Goal: Obtain resource: Download file/media

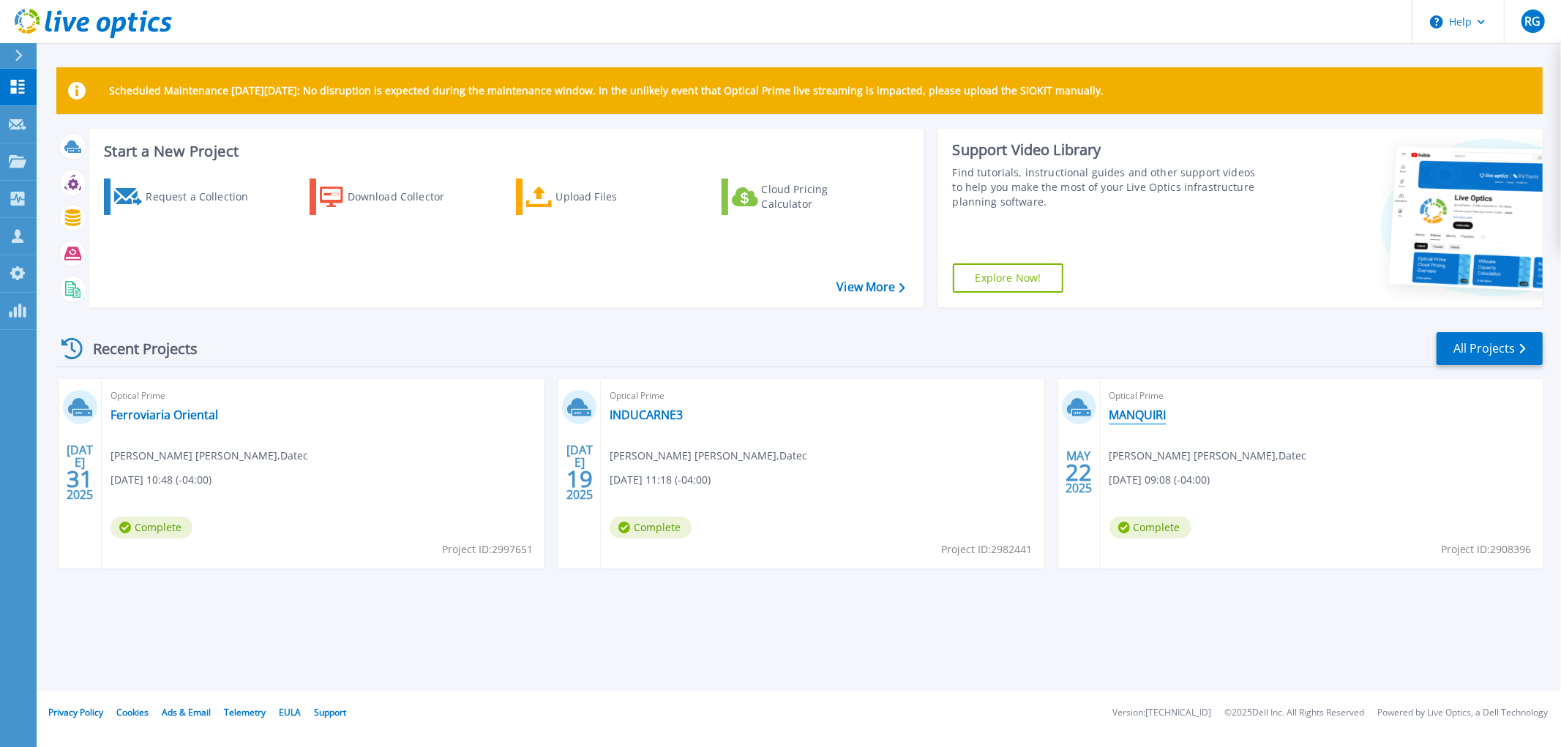
click at [1132, 417] on link "MANQUIRI" at bounding box center [1137, 415] width 57 height 15
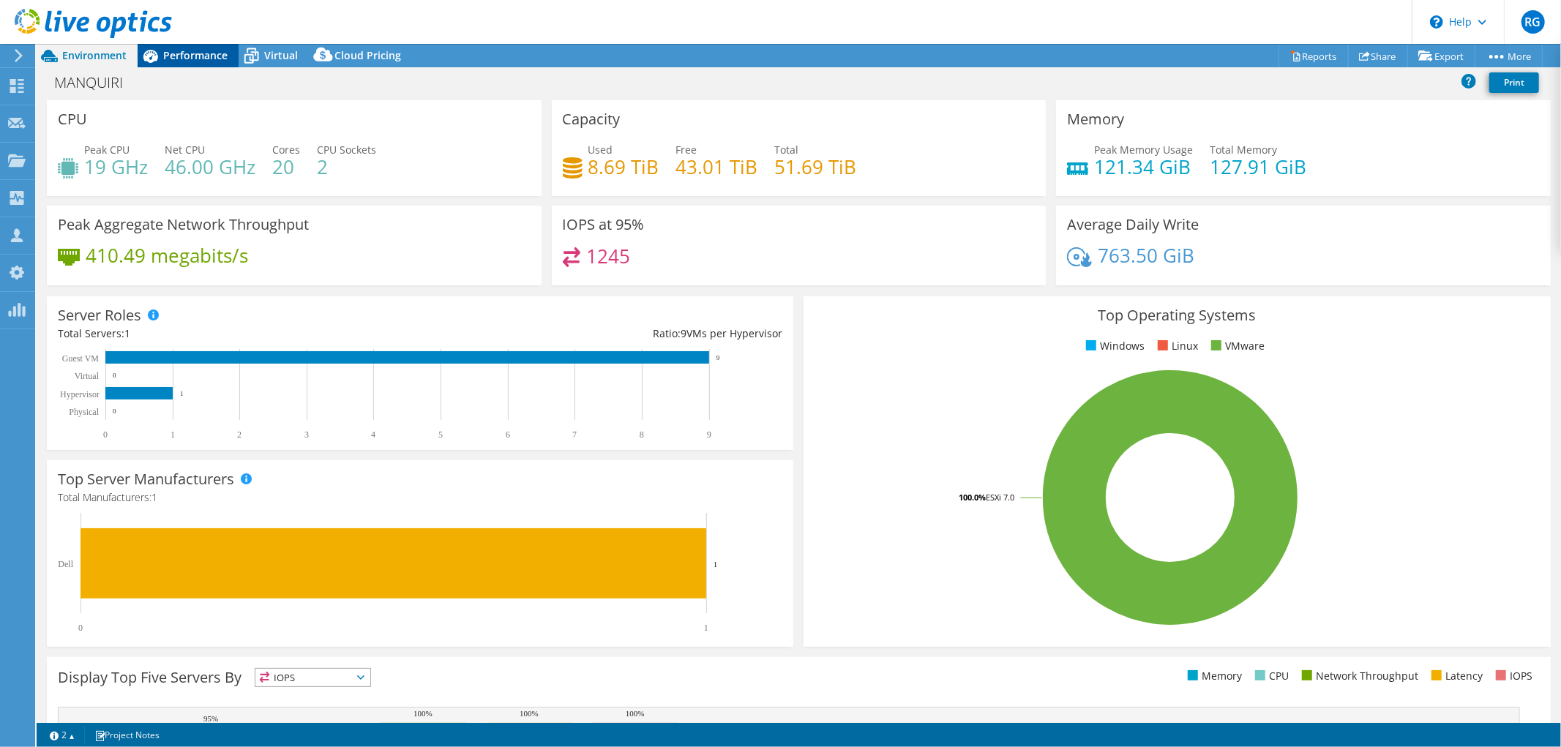
click at [207, 59] on span "Performance" at bounding box center [195, 55] width 64 height 14
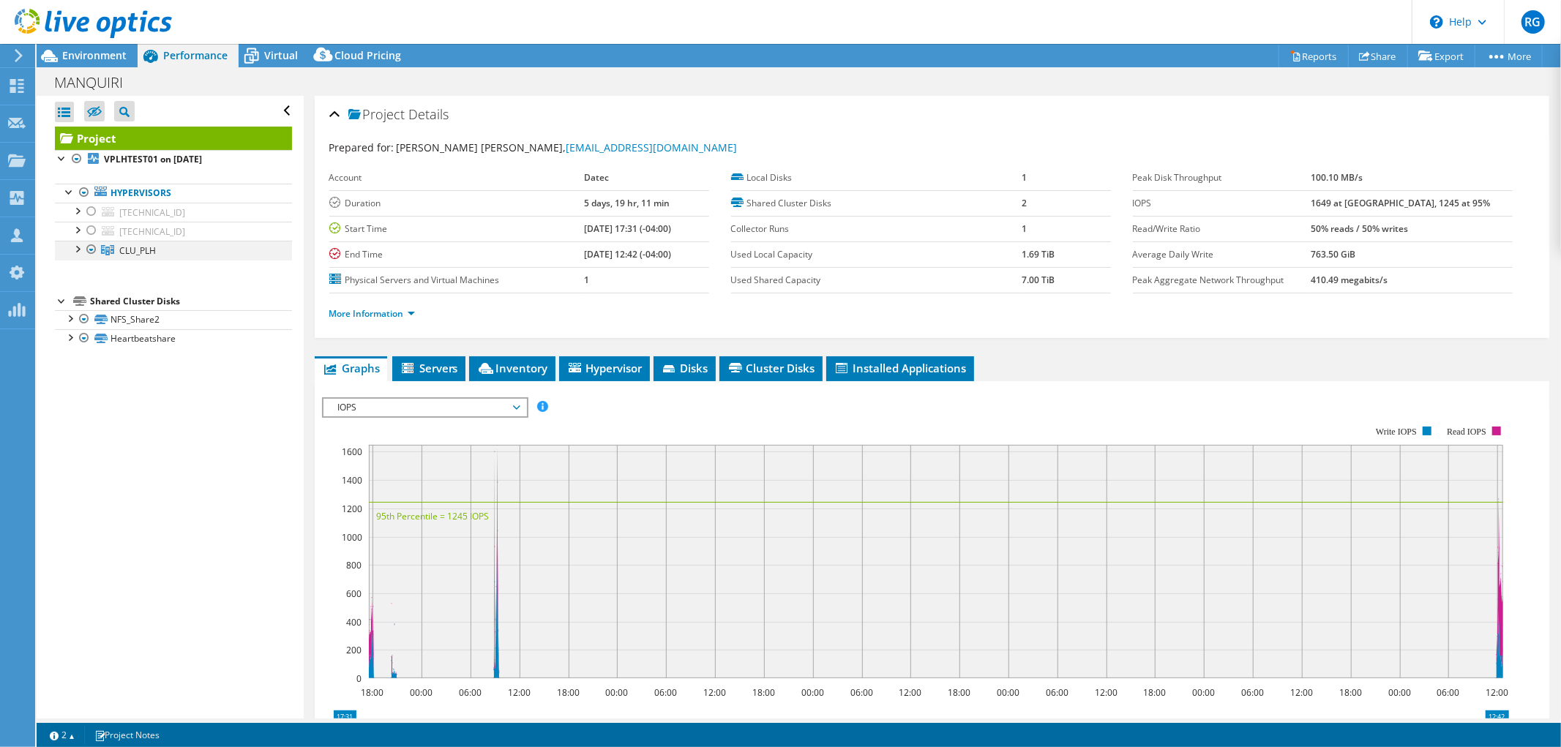
click at [75, 249] on div at bounding box center [77, 248] width 15 height 15
click at [90, 213] on div at bounding box center [91, 212] width 15 height 18
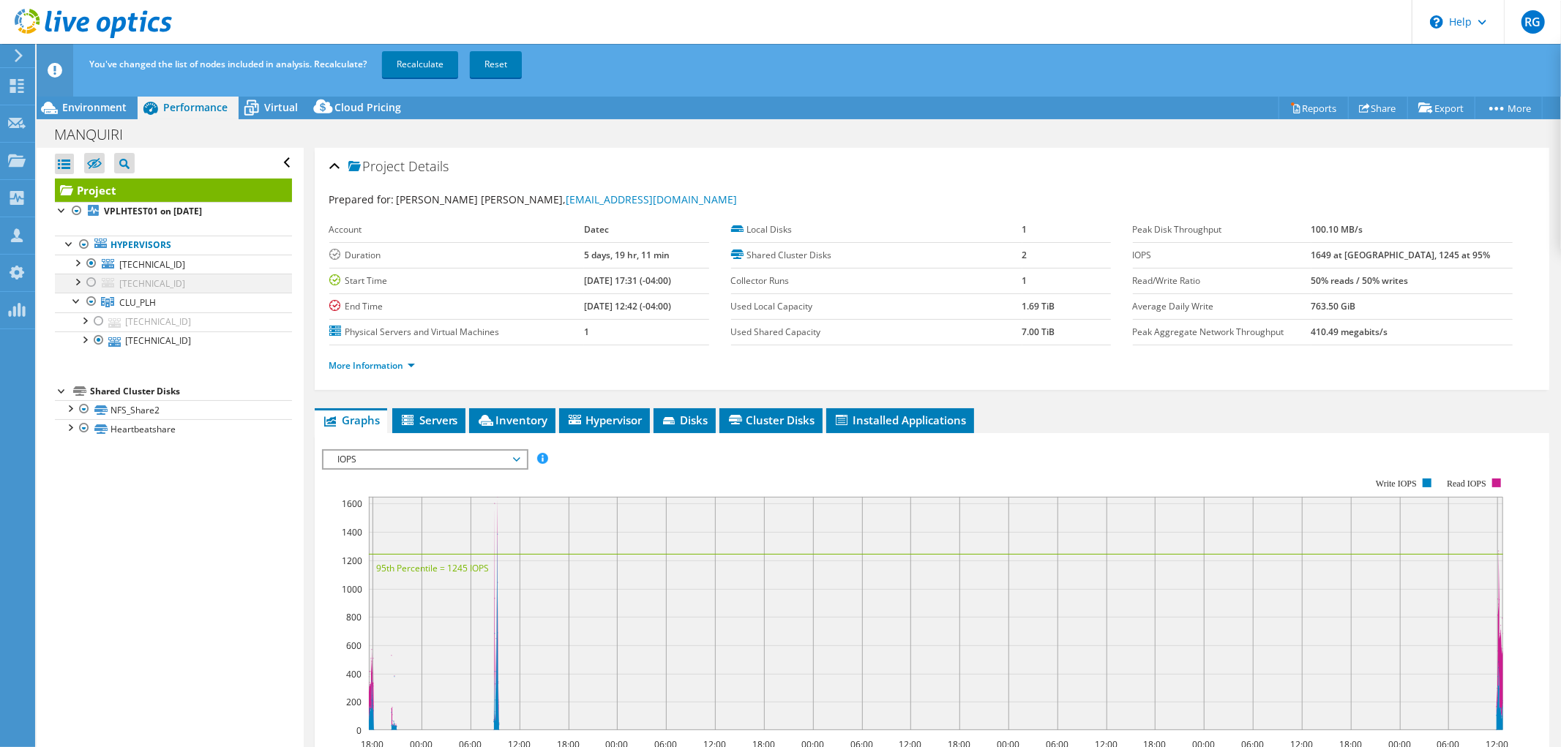
click at [88, 282] on div at bounding box center [91, 283] width 15 height 18
click at [95, 323] on div at bounding box center [98, 321] width 15 height 18
click at [267, 104] on span "Virtual" at bounding box center [281, 107] width 34 height 14
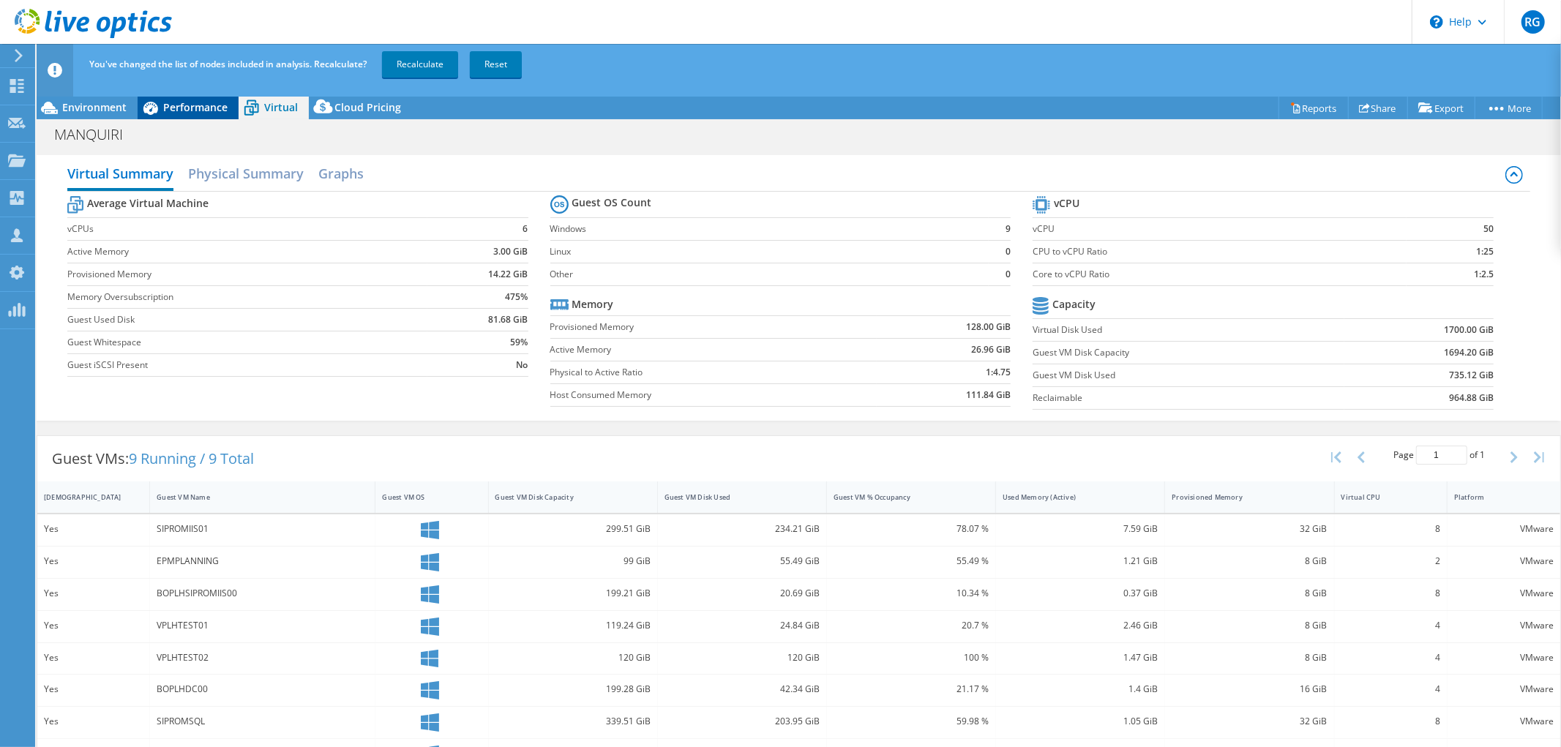
click at [196, 107] on span "Performance" at bounding box center [195, 107] width 64 height 14
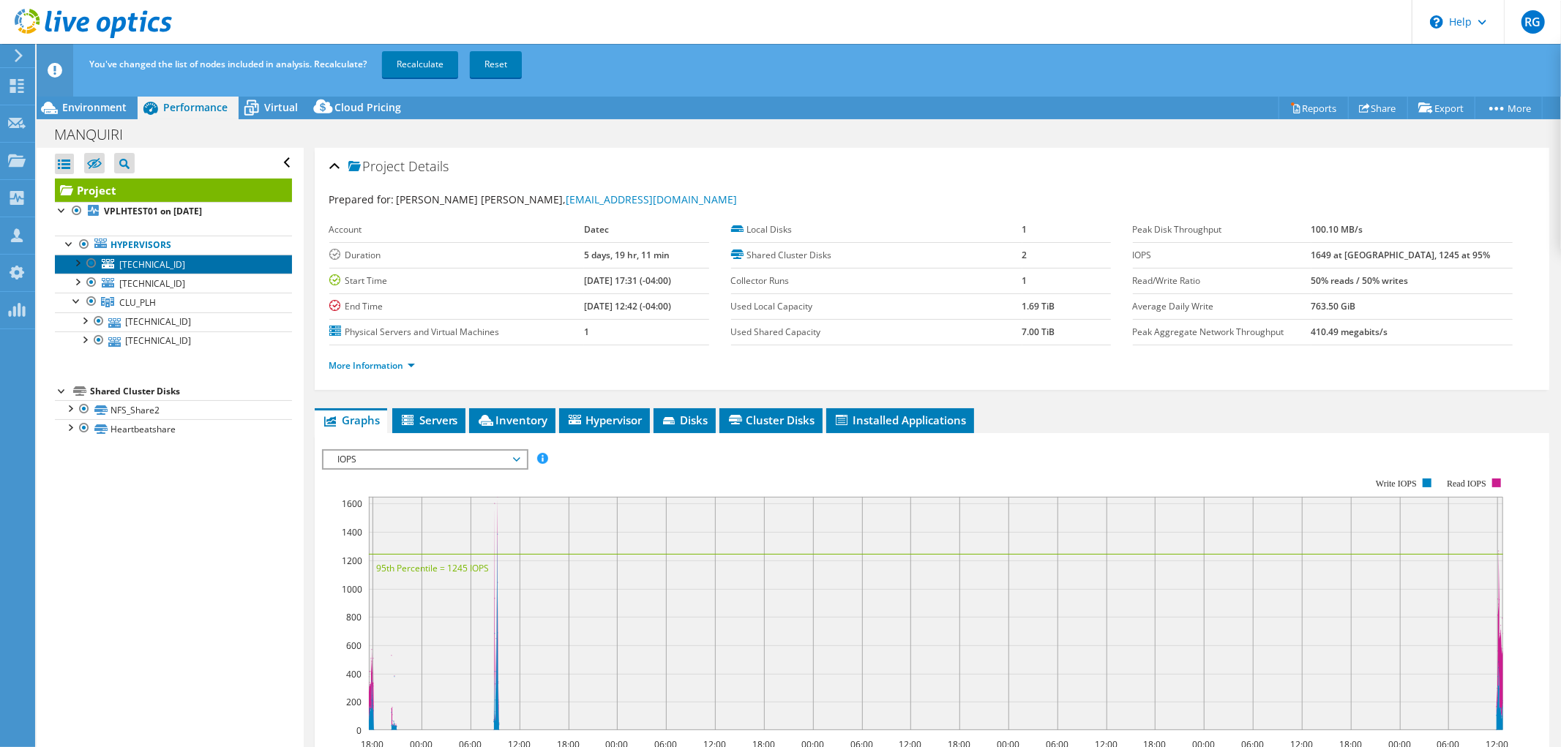
click at [184, 265] on link "10.42.190.11" at bounding box center [173, 264] width 237 height 19
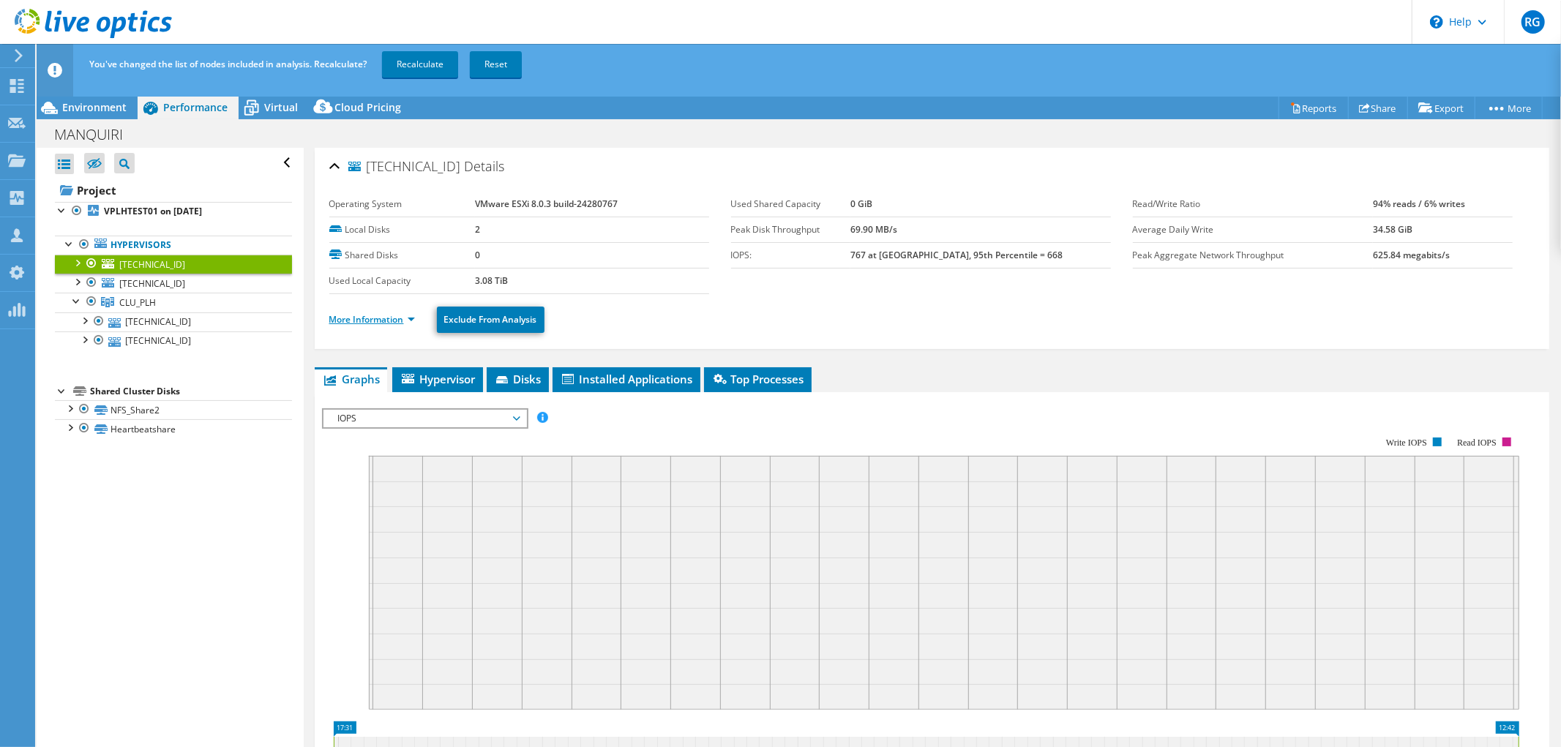
click at [413, 318] on link "More Information" at bounding box center [372, 319] width 86 height 12
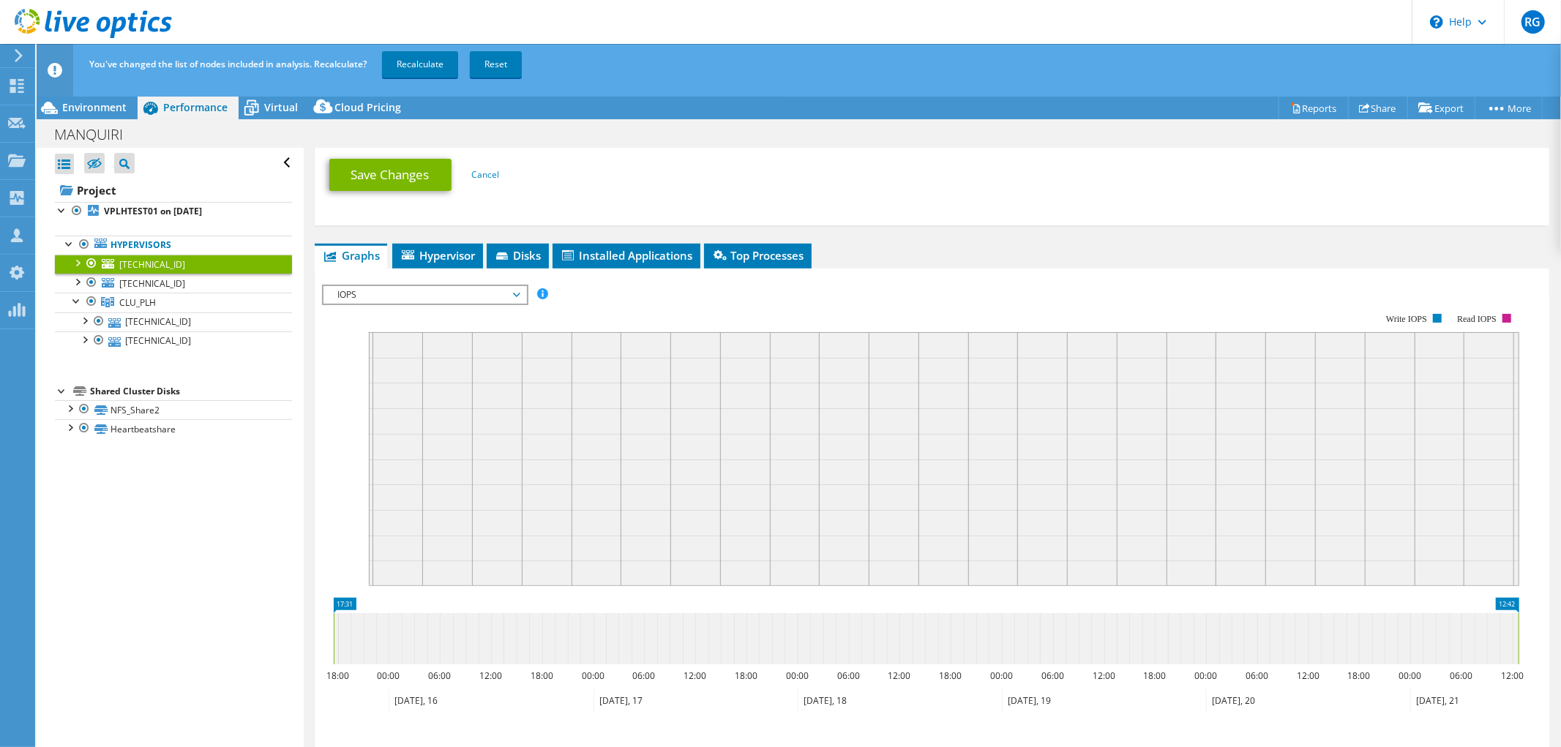
scroll to position [813, 0]
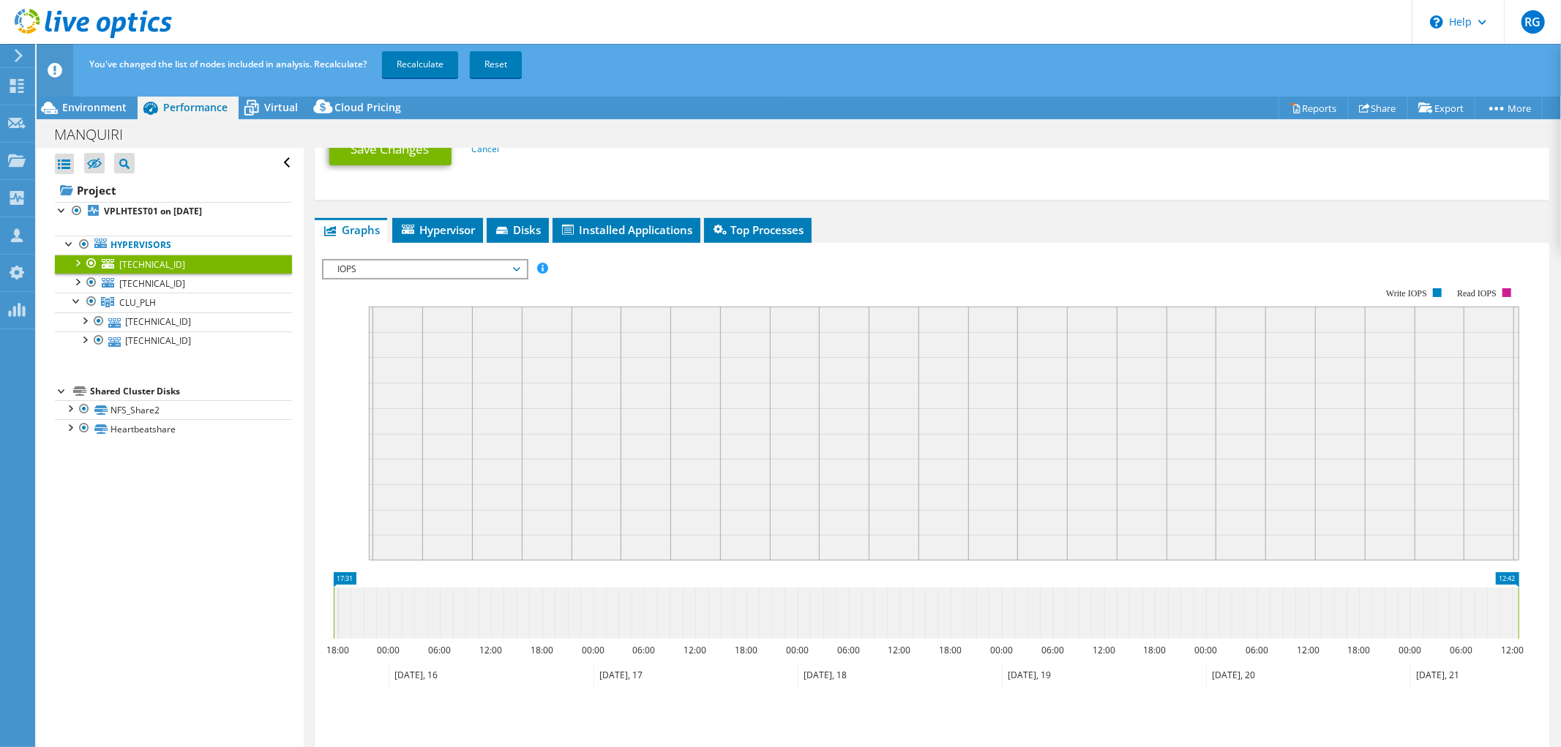
click at [503, 260] on span "IOPS" at bounding box center [425, 269] width 188 height 18
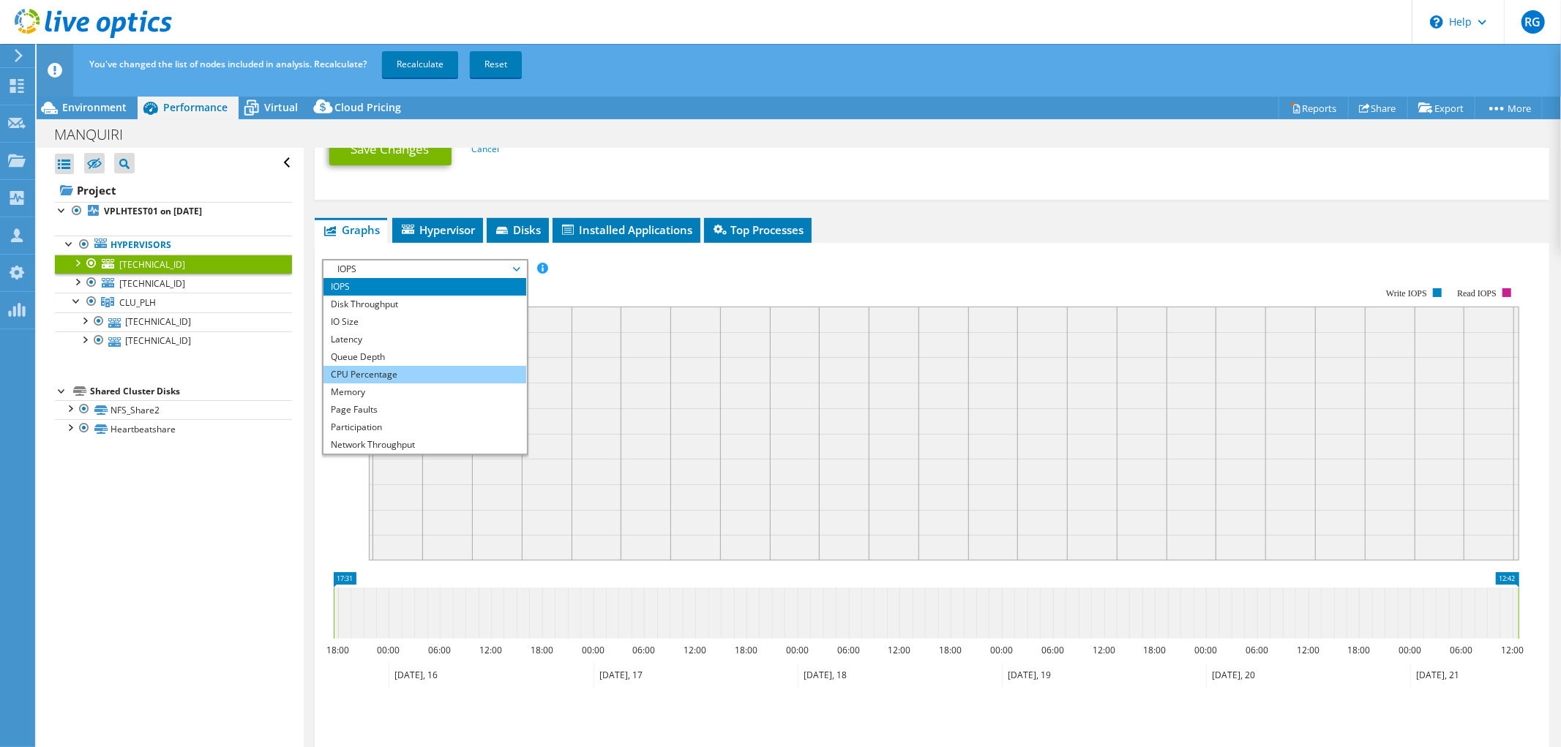
click at [386, 367] on li "CPU Percentage" at bounding box center [424, 375] width 203 height 18
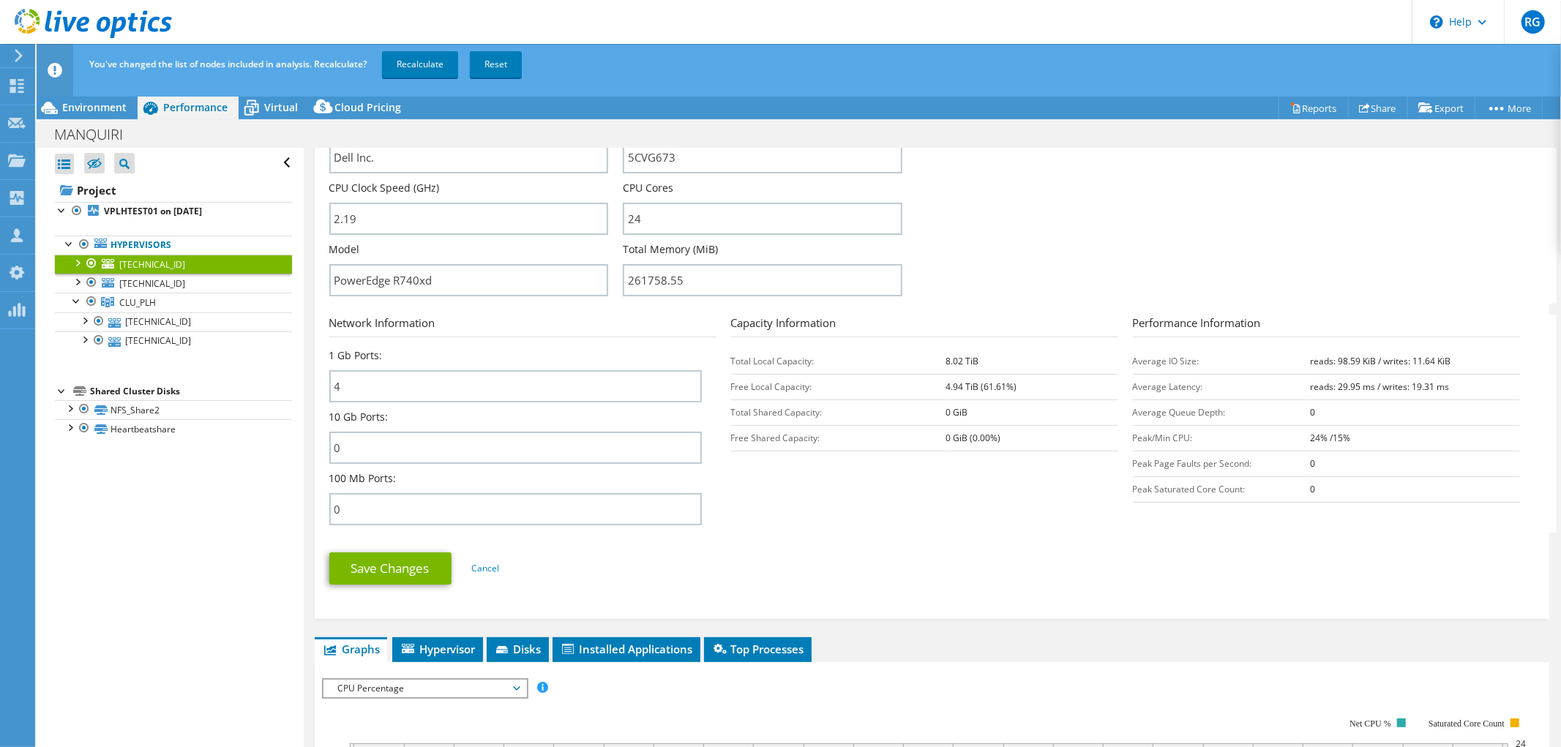
scroll to position [325, 0]
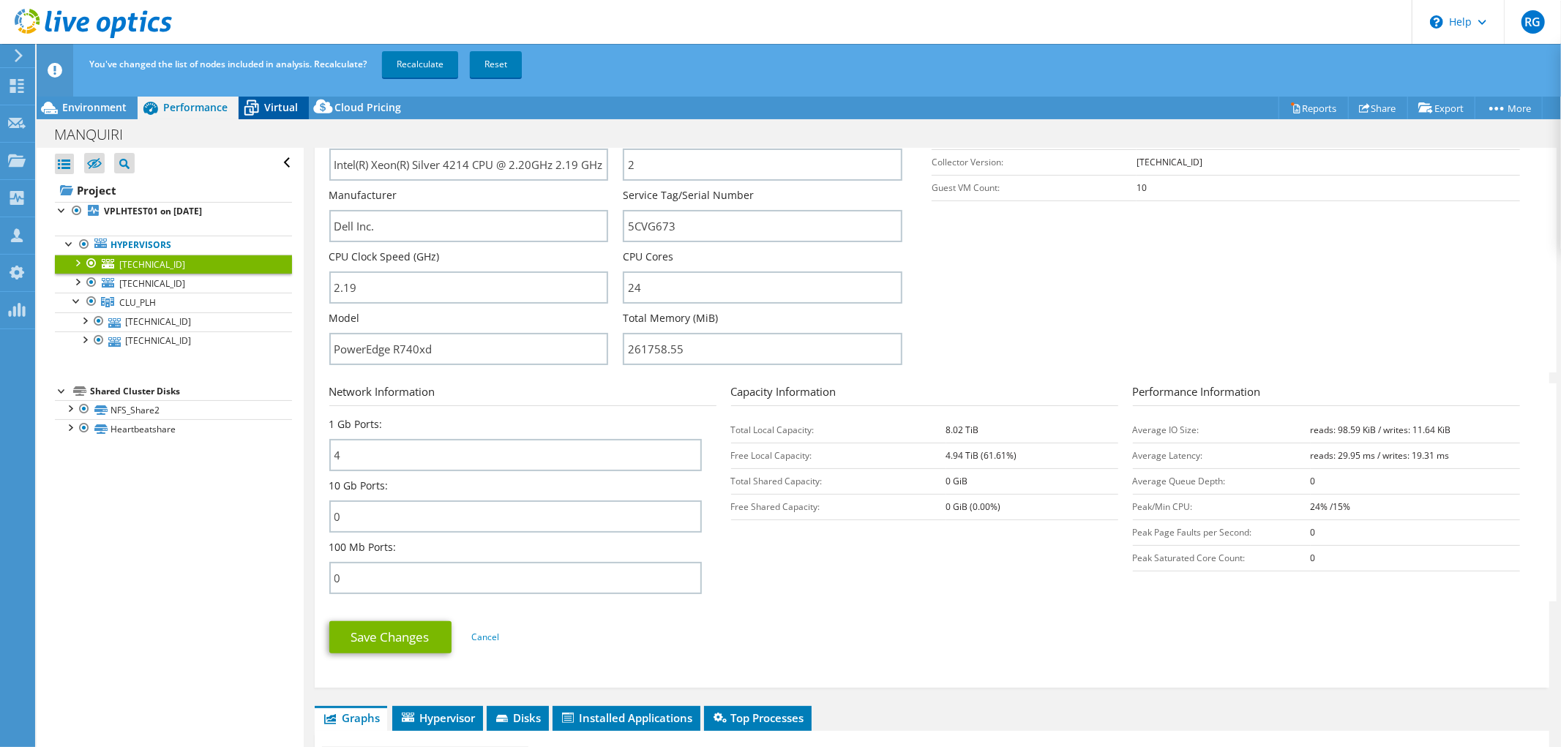
click at [283, 108] on span "Virtual" at bounding box center [281, 107] width 34 height 14
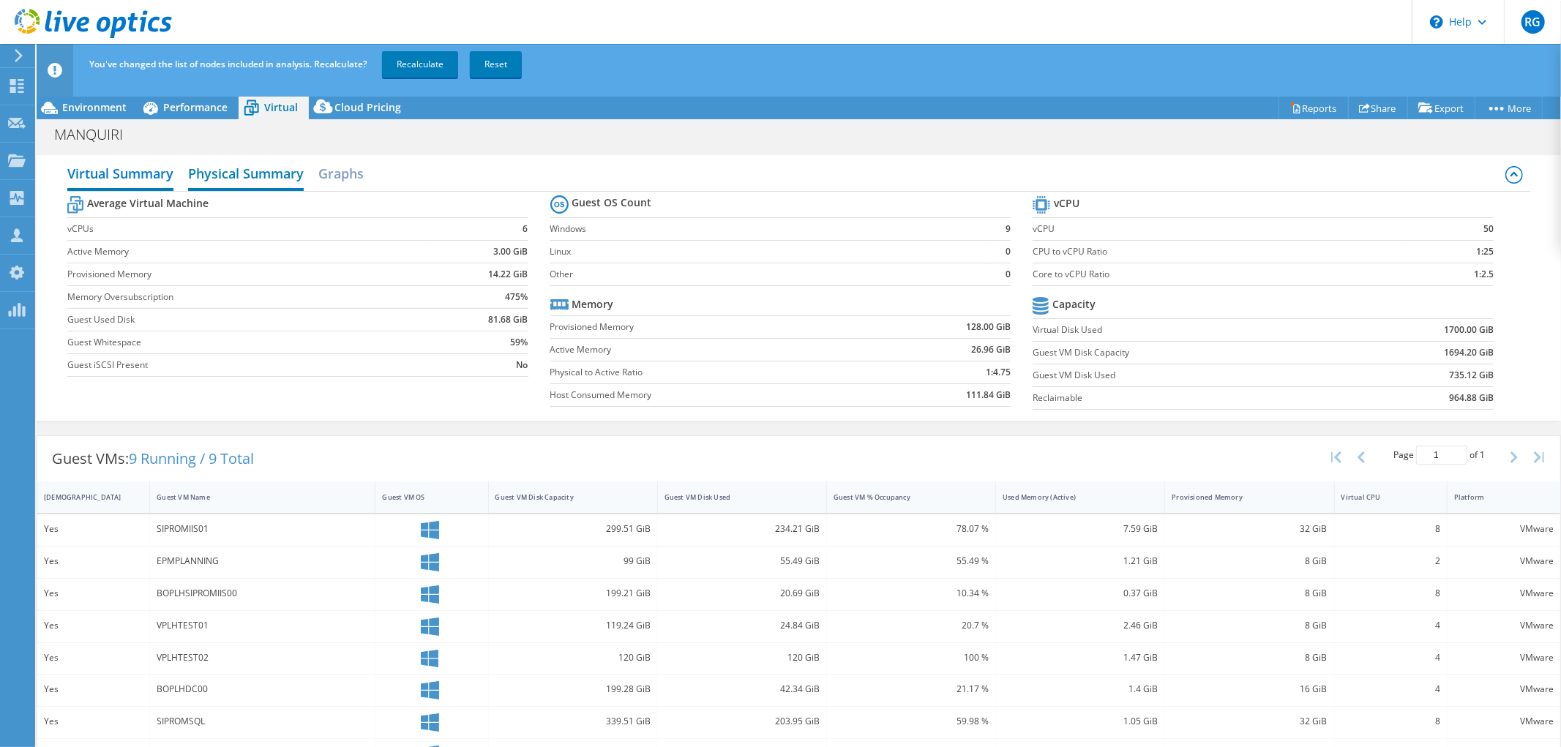
click at [288, 173] on h2 "Physical Summary" at bounding box center [246, 175] width 116 height 32
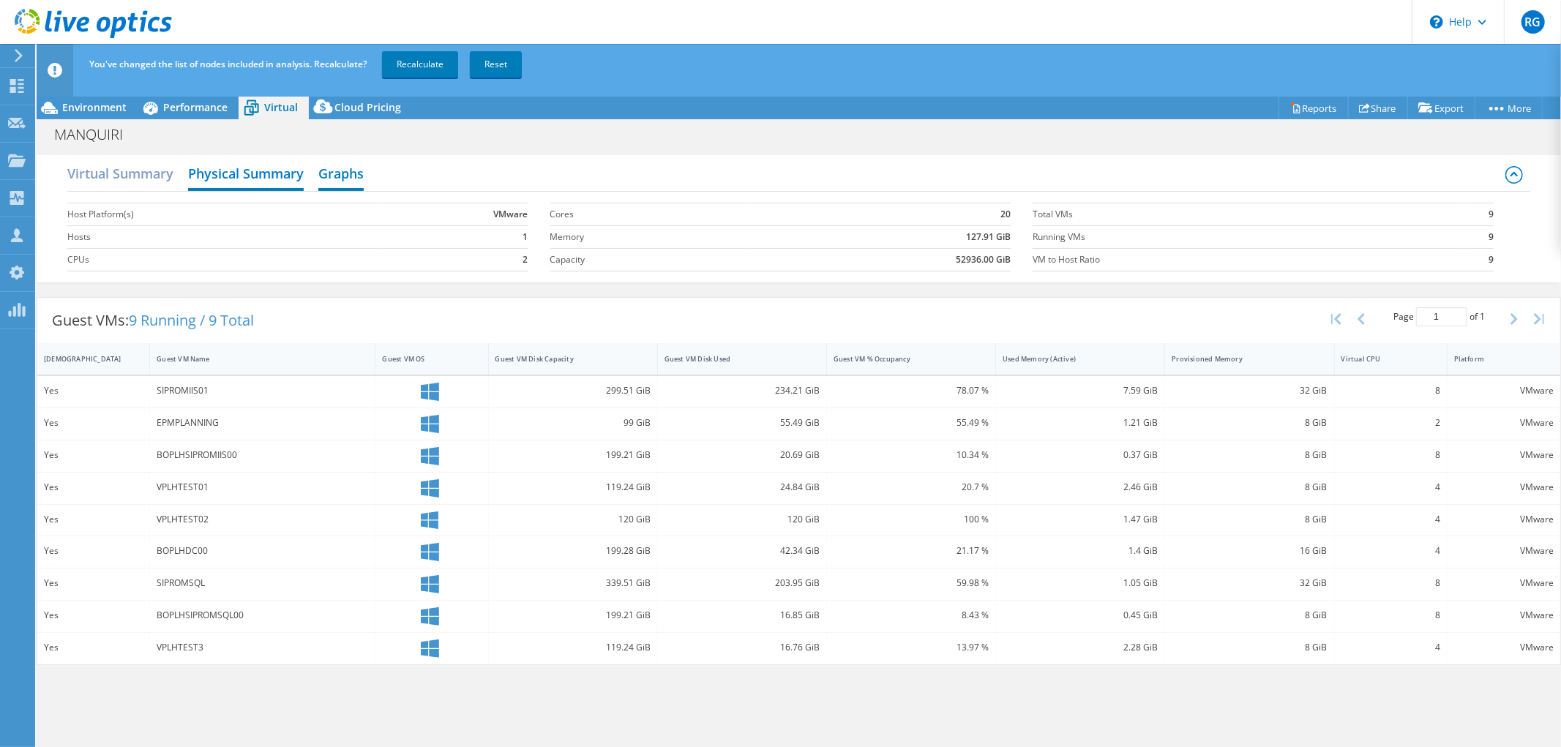
click at [325, 176] on h2 "Graphs" at bounding box center [340, 175] width 45 height 32
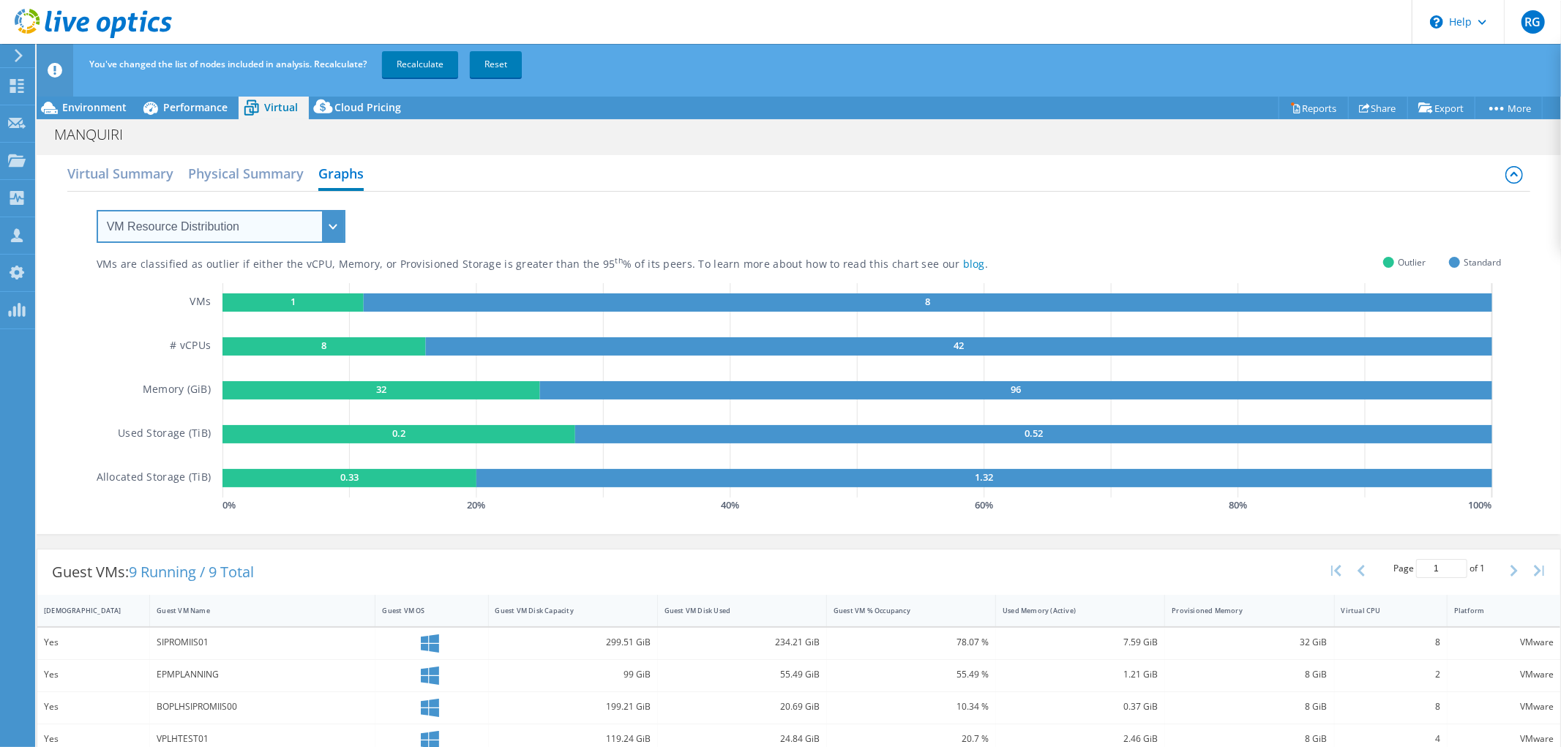
click at [327, 234] on select "VM Resource Distribution Provisioning Contrast Over Provisioning" at bounding box center [221, 226] width 249 height 33
select select "Over Provisioning"
click at [97, 210] on select "VM Resource Distribution Provisioning Contrast Over Provisioning" at bounding box center [221, 226] width 249 height 33
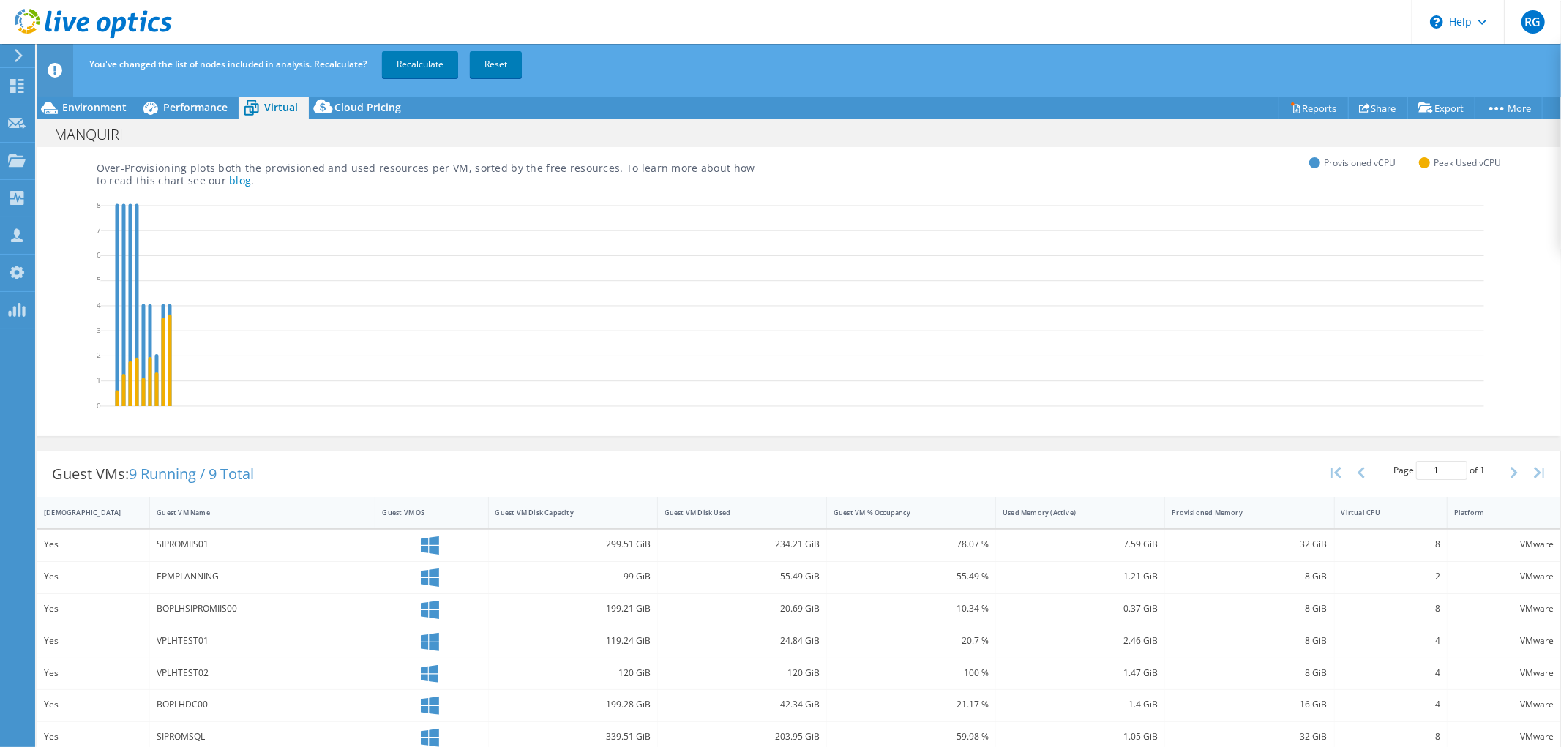
scroll to position [77, 0]
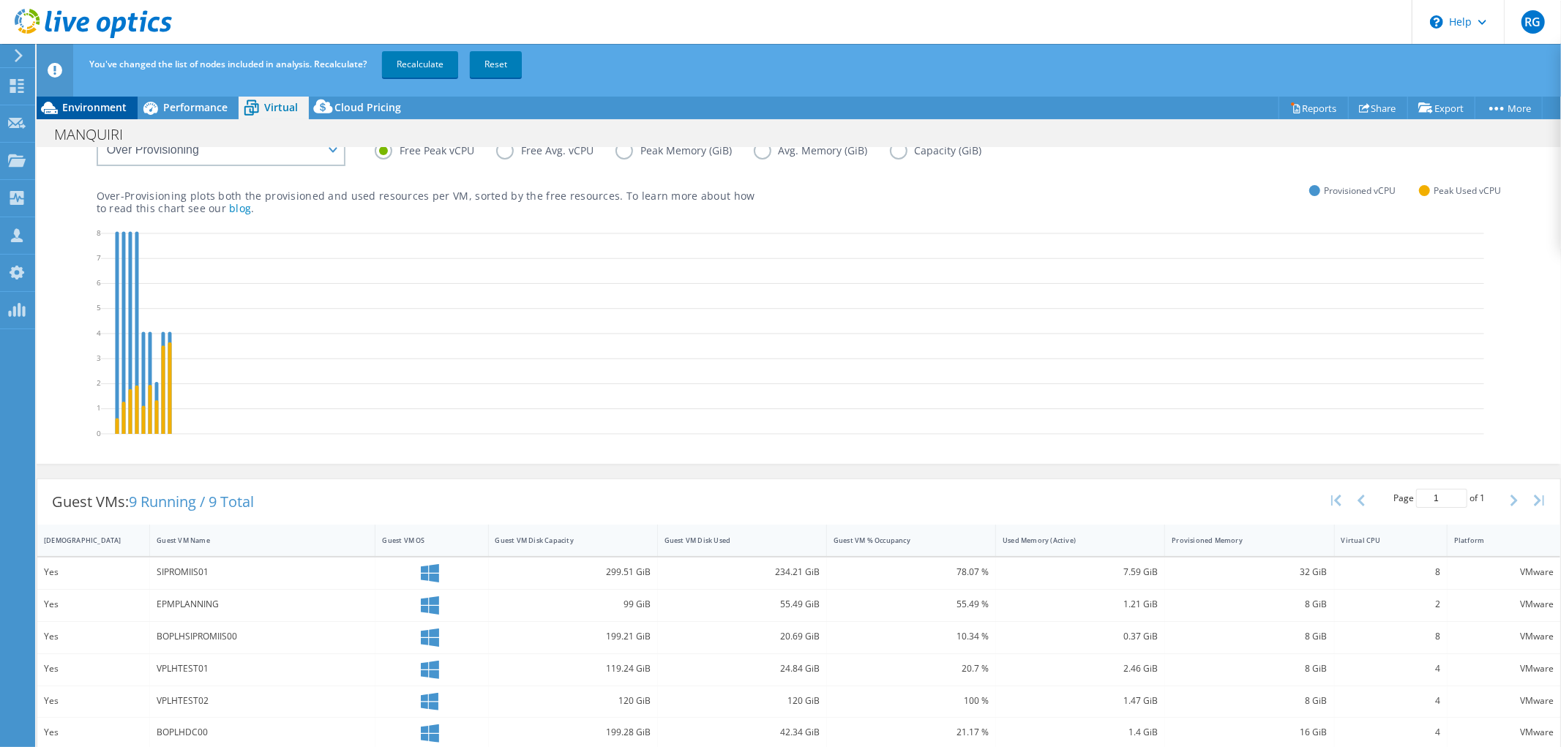
click at [101, 106] on span "Environment" at bounding box center [94, 107] width 64 height 14
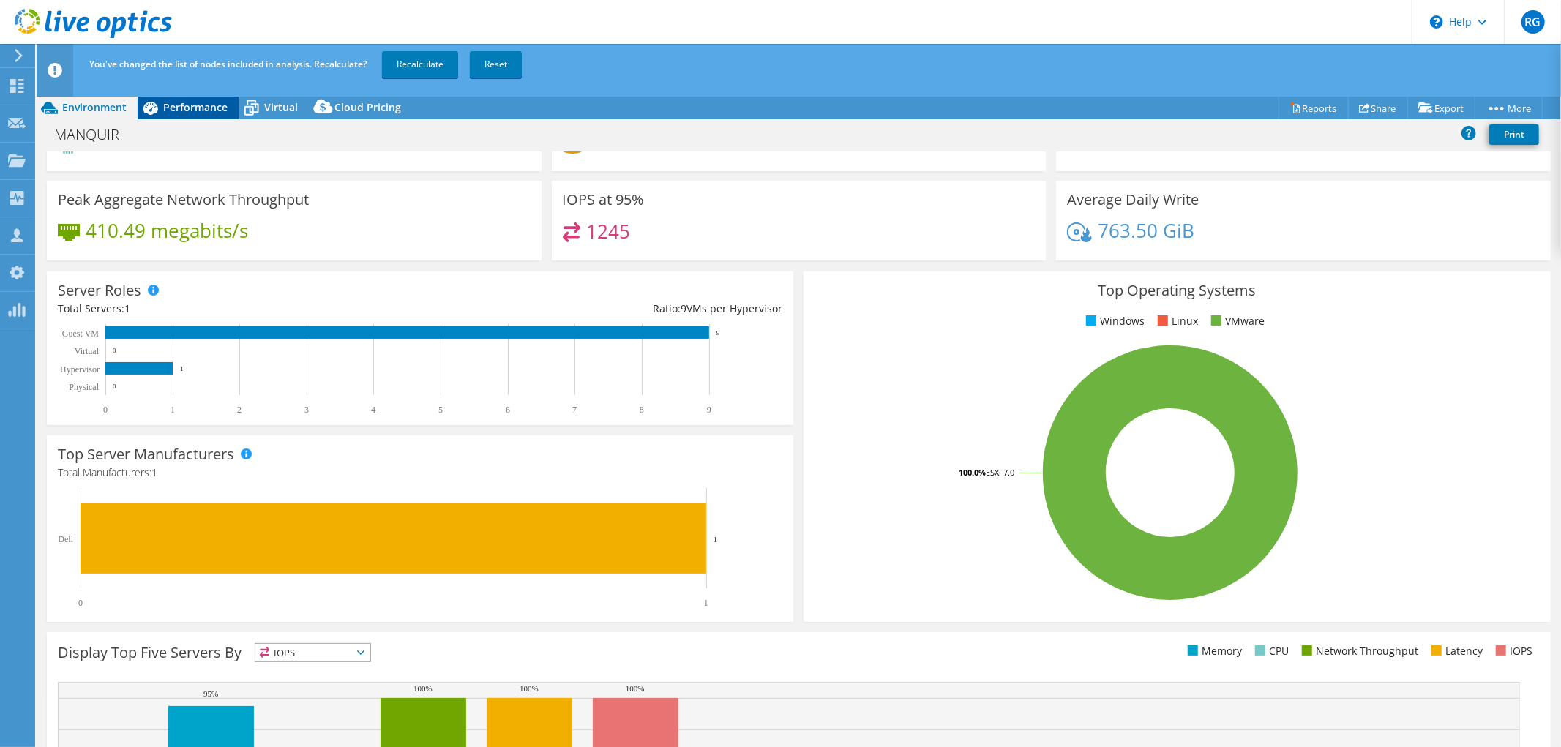
click at [178, 110] on span "Performance" at bounding box center [195, 107] width 64 height 14
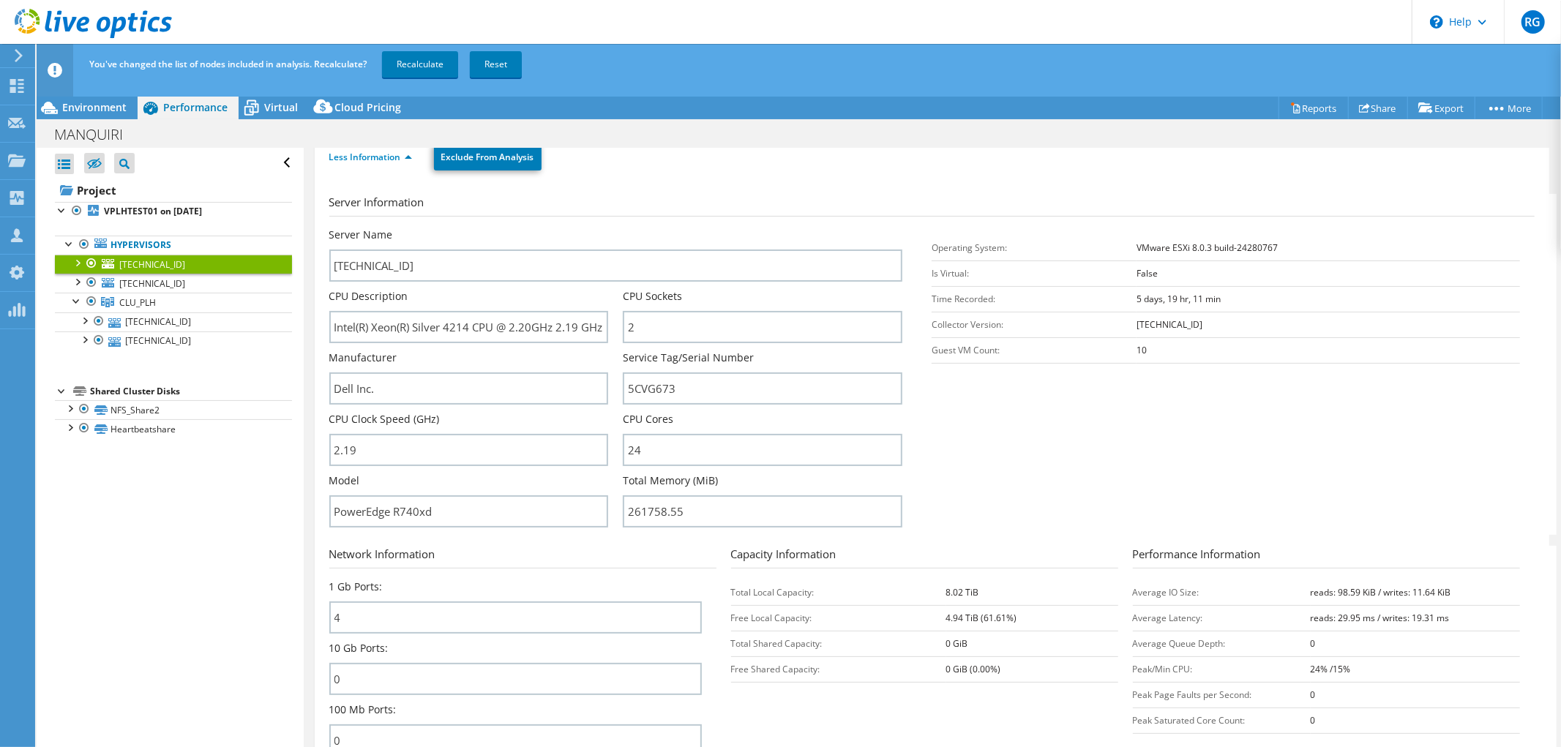
scroll to position [244, 0]
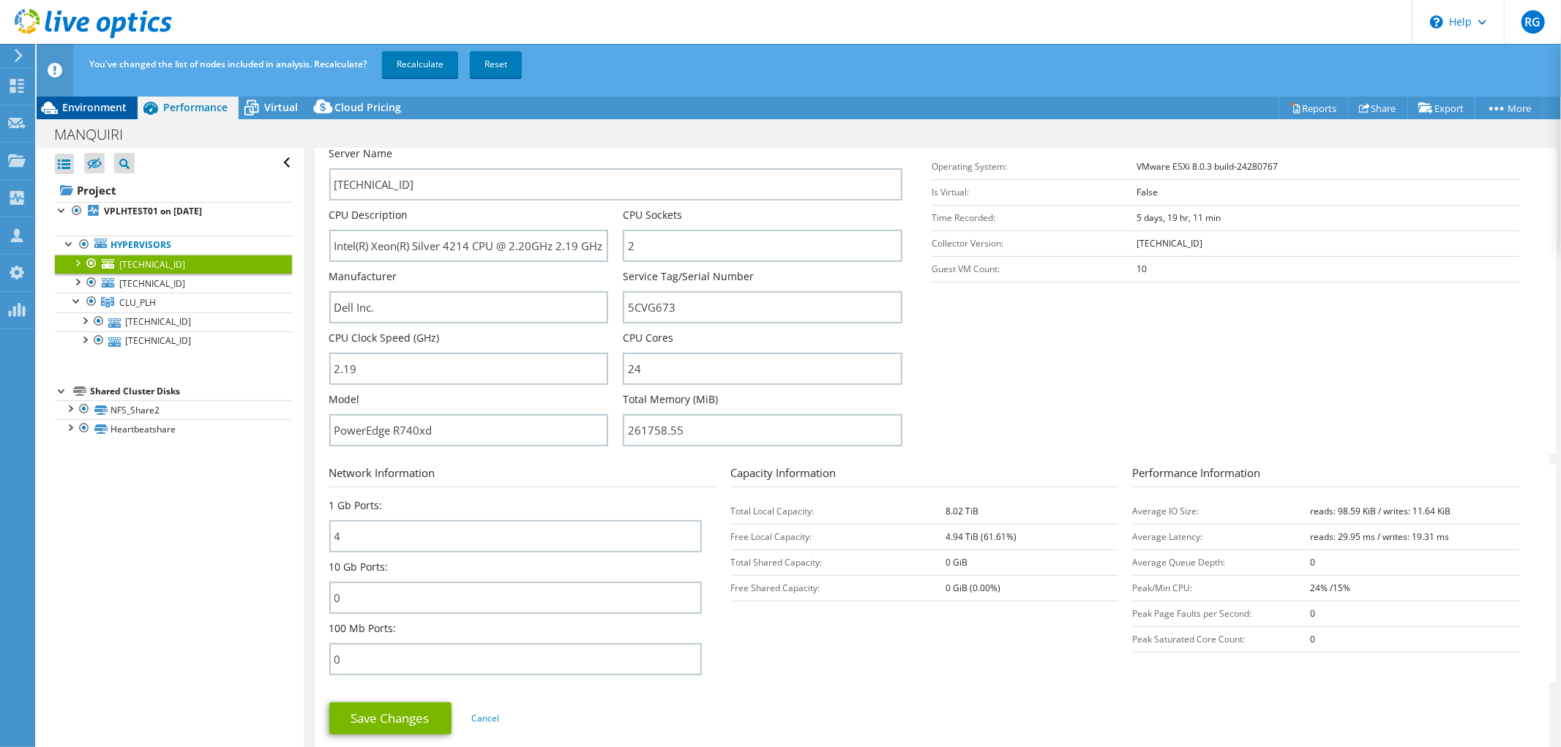
click at [94, 113] on span "Environment" at bounding box center [94, 107] width 64 height 14
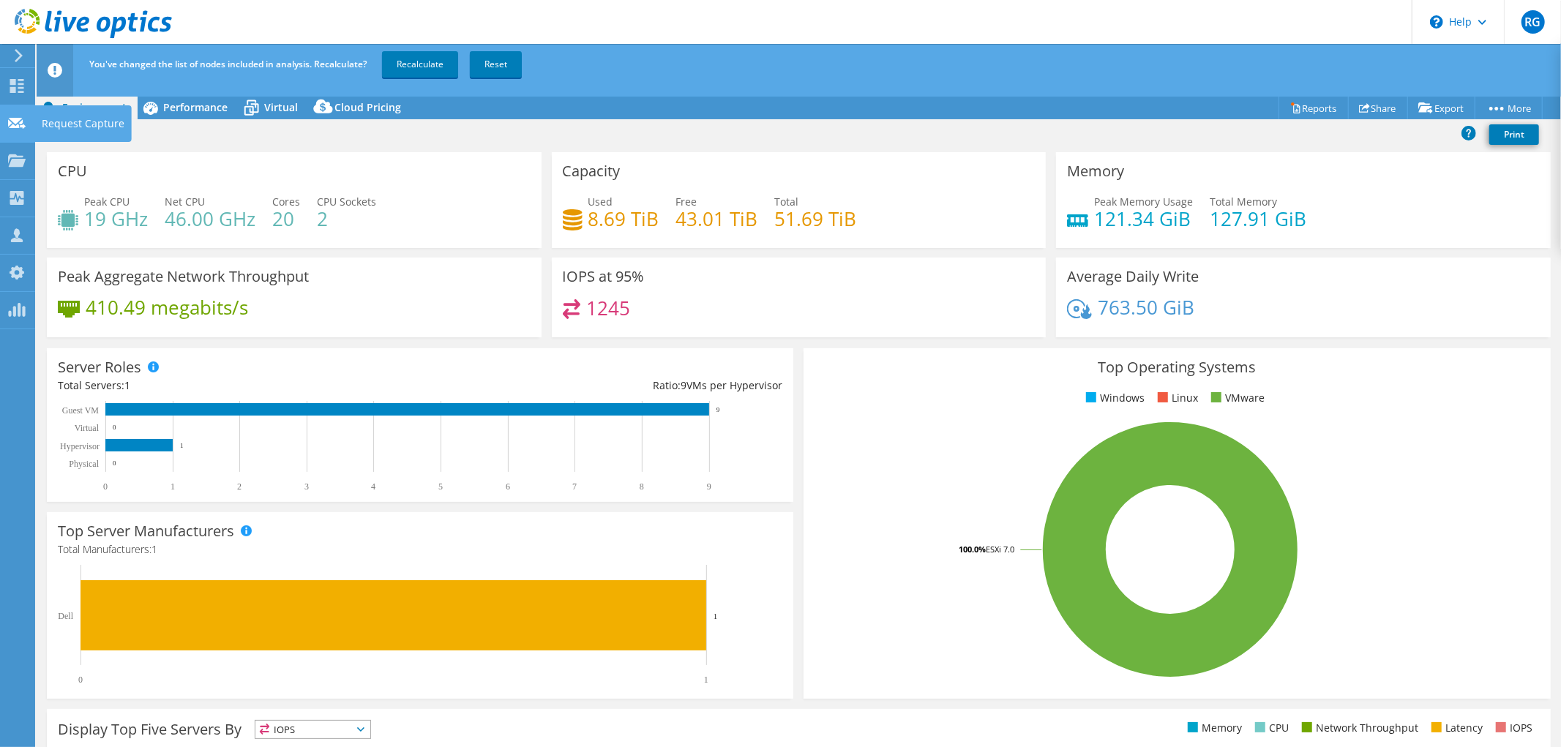
click at [15, 123] on icon at bounding box center [17, 123] width 18 height 14
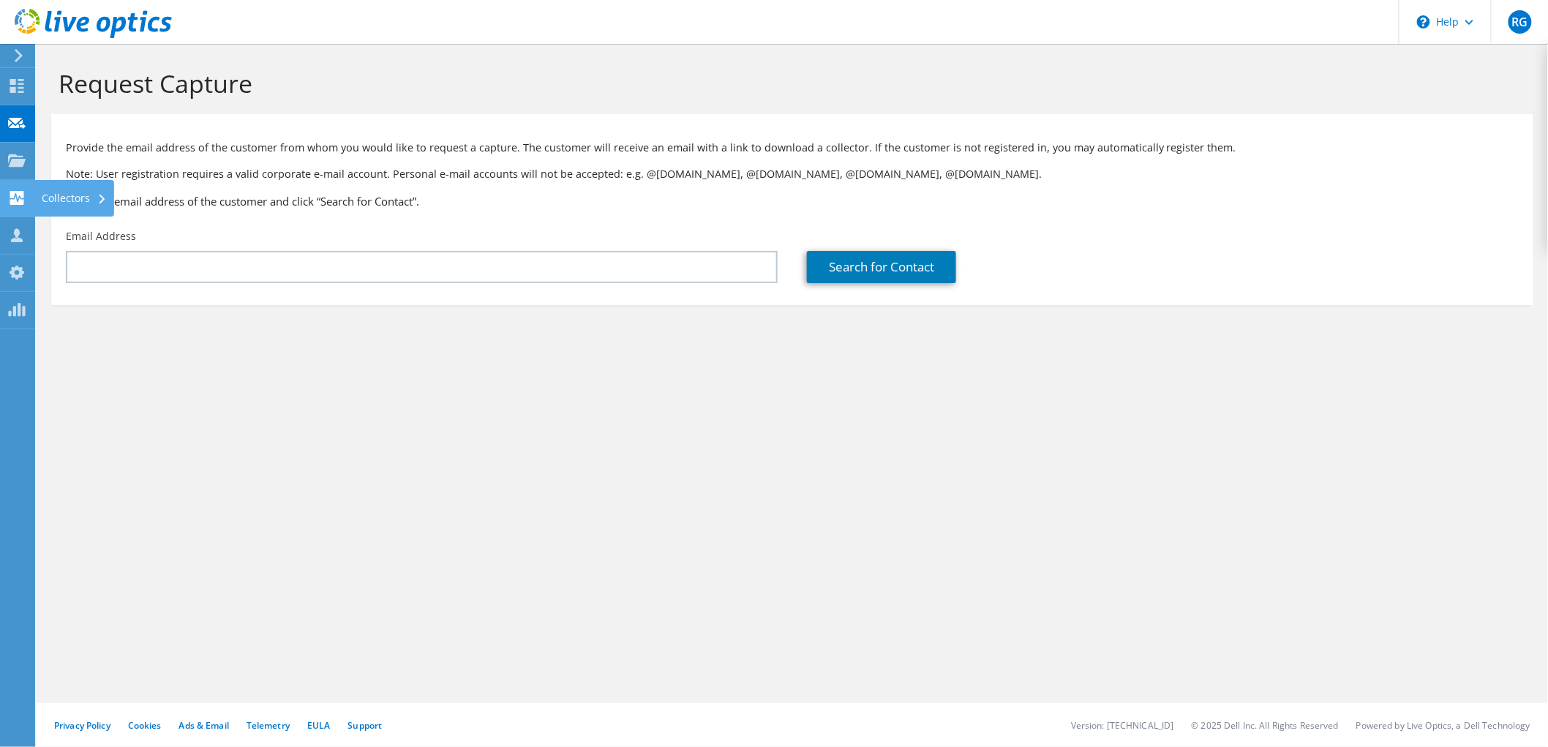
click at [18, 195] on icon at bounding box center [17, 198] width 18 height 14
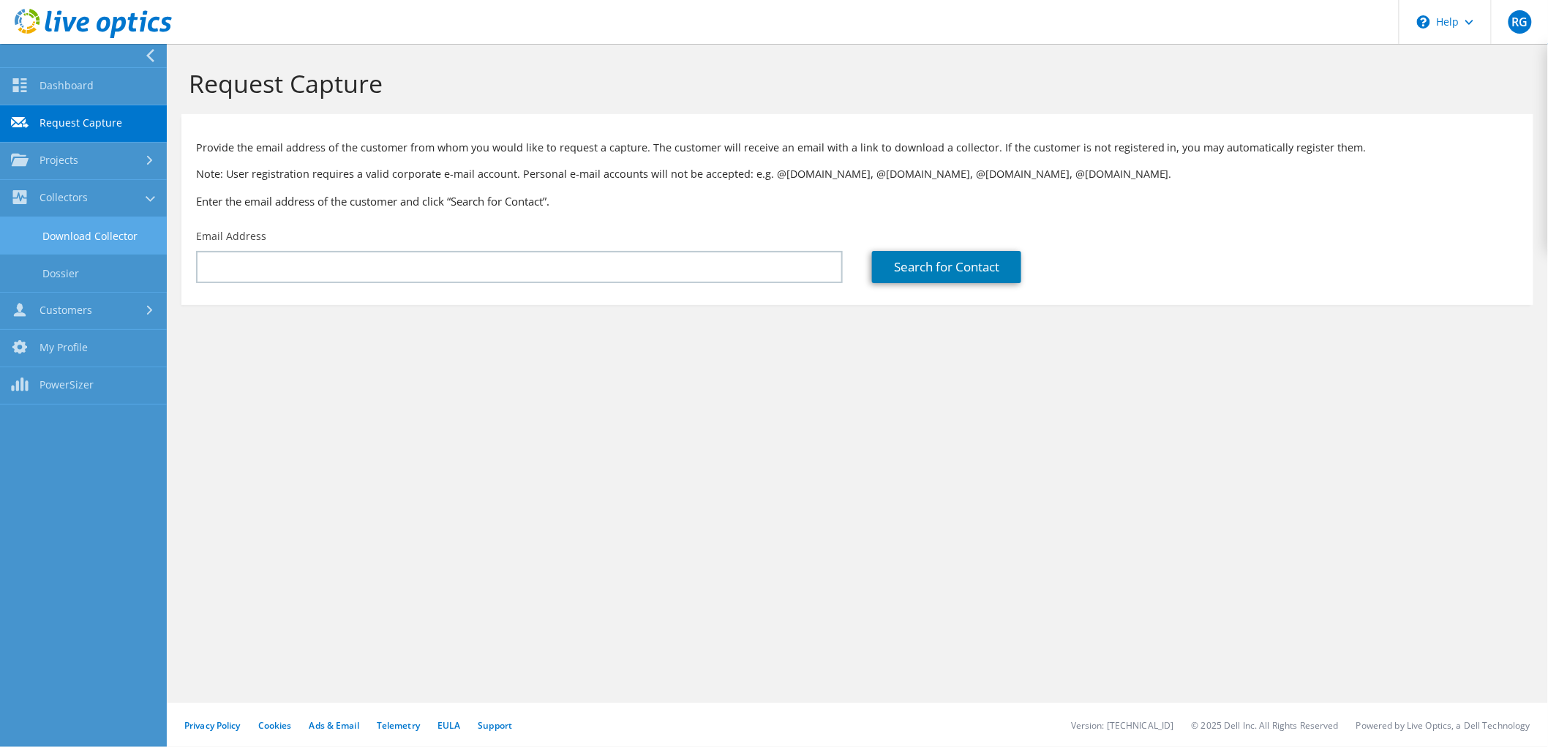
click at [99, 240] on link "Download Collector" at bounding box center [83, 235] width 167 height 37
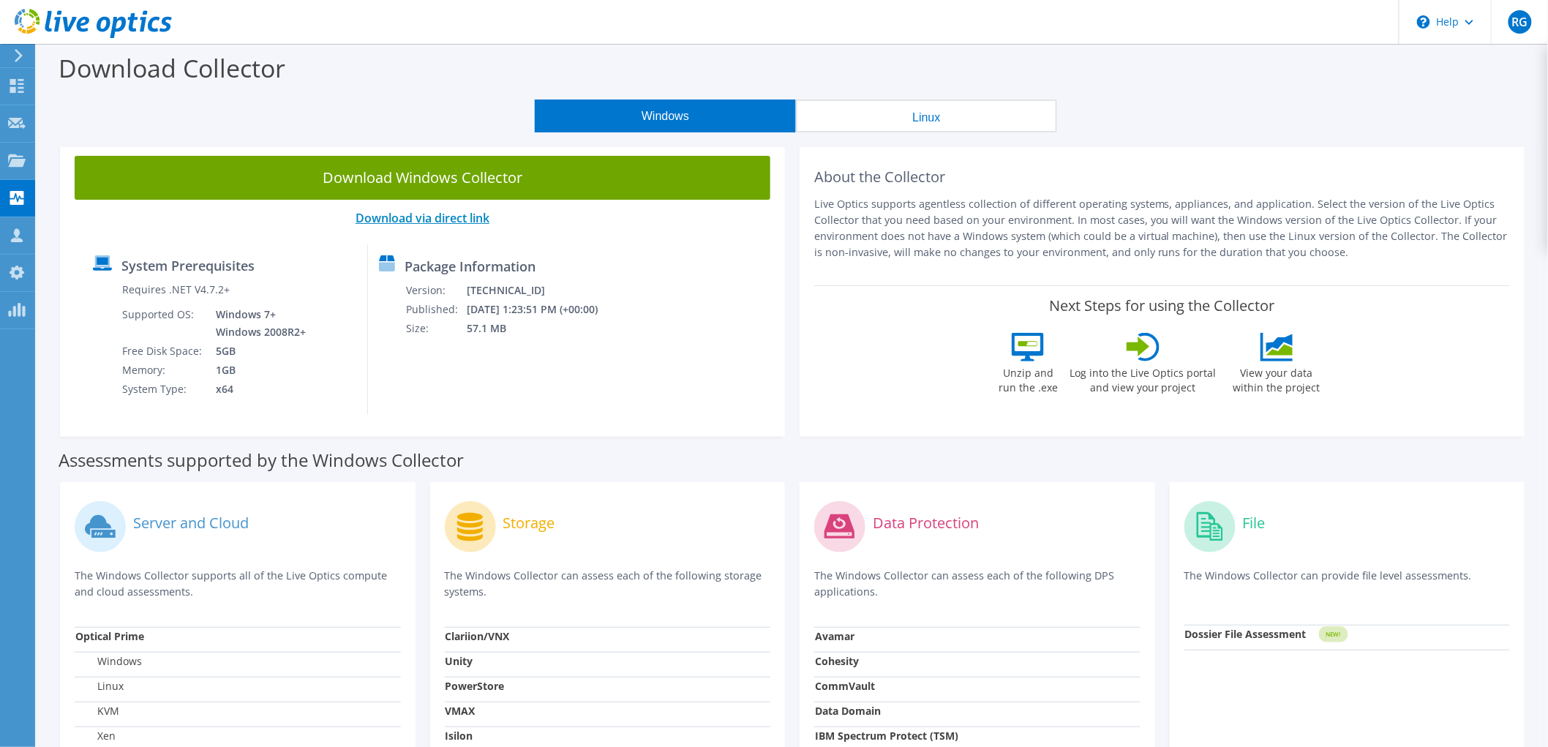
click at [455, 219] on link "Download via direct link" at bounding box center [423, 218] width 134 height 16
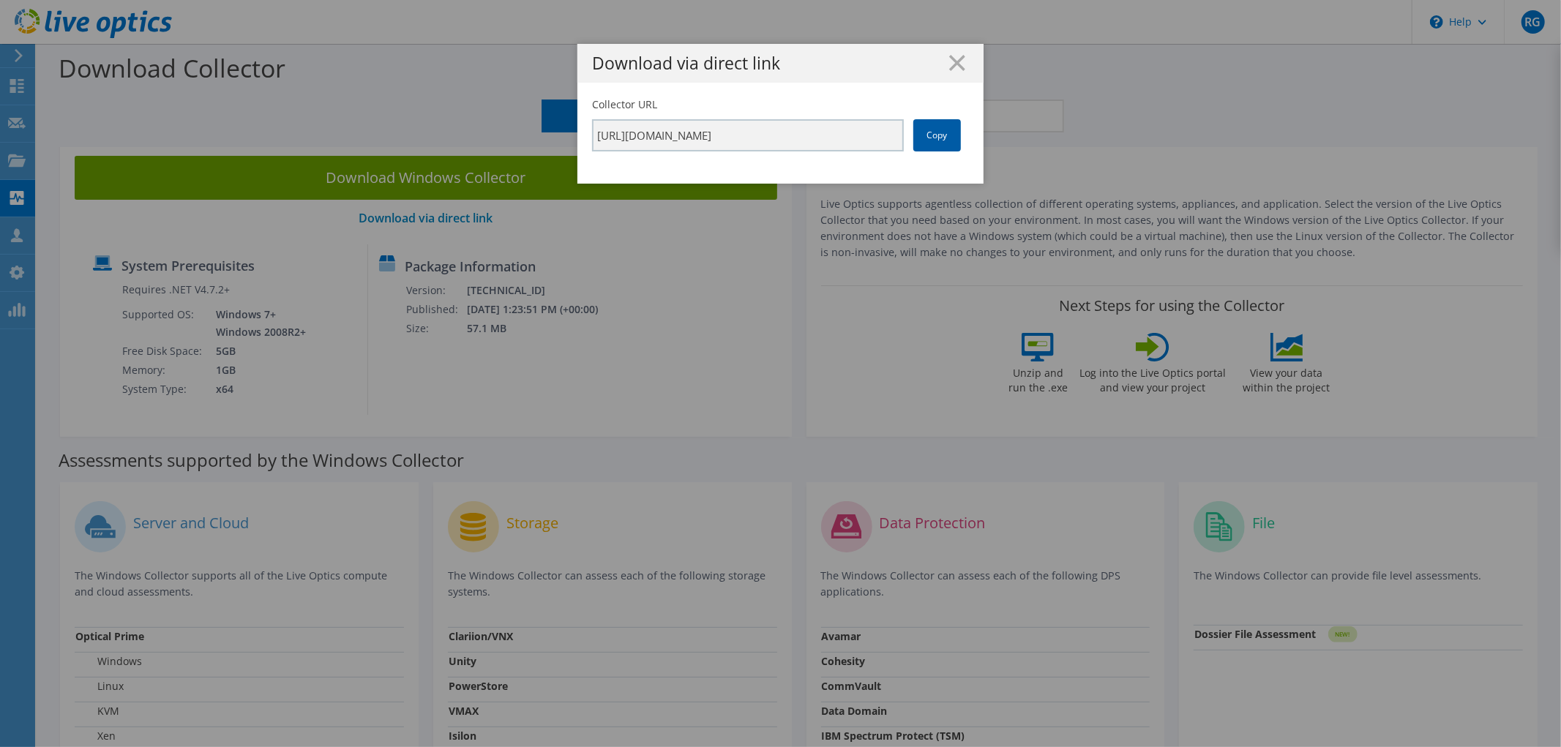
click at [929, 133] on link "Copy" at bounding box center [937, 135] width 48 height 32
click at [961, 59] on h1 "Download via direct link" at bounding box center [780, 63] width 377 height 17
click at [952, 63] on line at bounding box center [957, 63] width 15 height 15
